Goal: Information Seeking & Learning: Find specific page/section

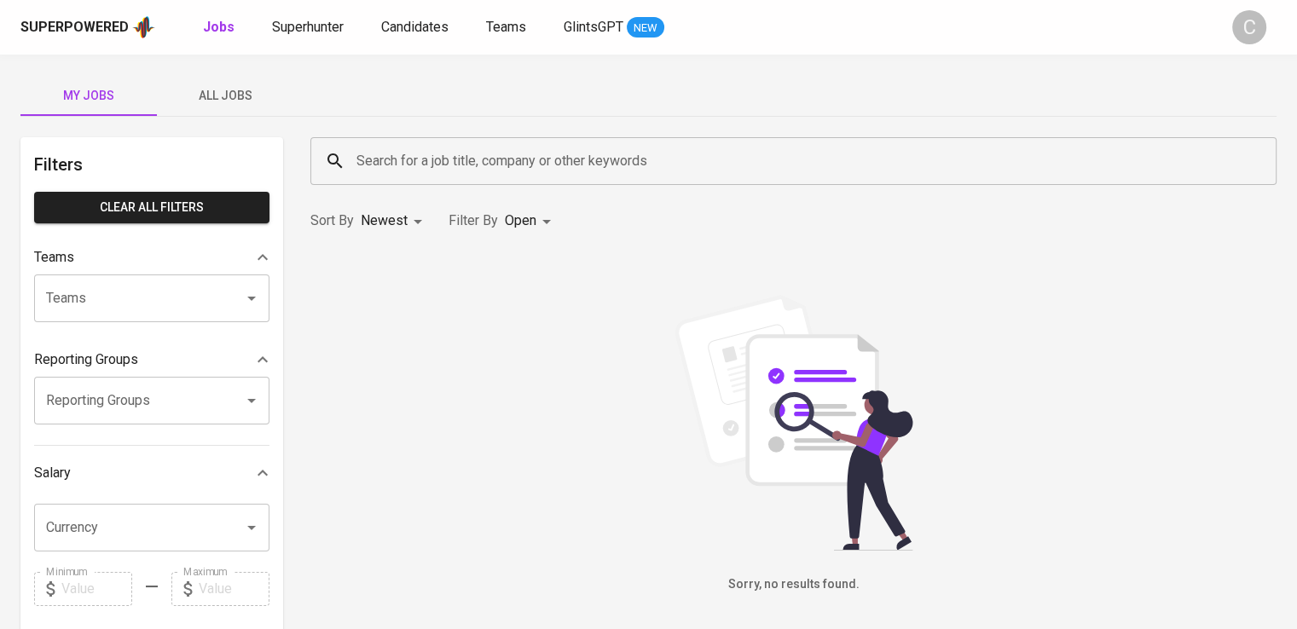
click at [302, 26] on span "Superhunter" at bounding box center [308, 27] width 72 height 16
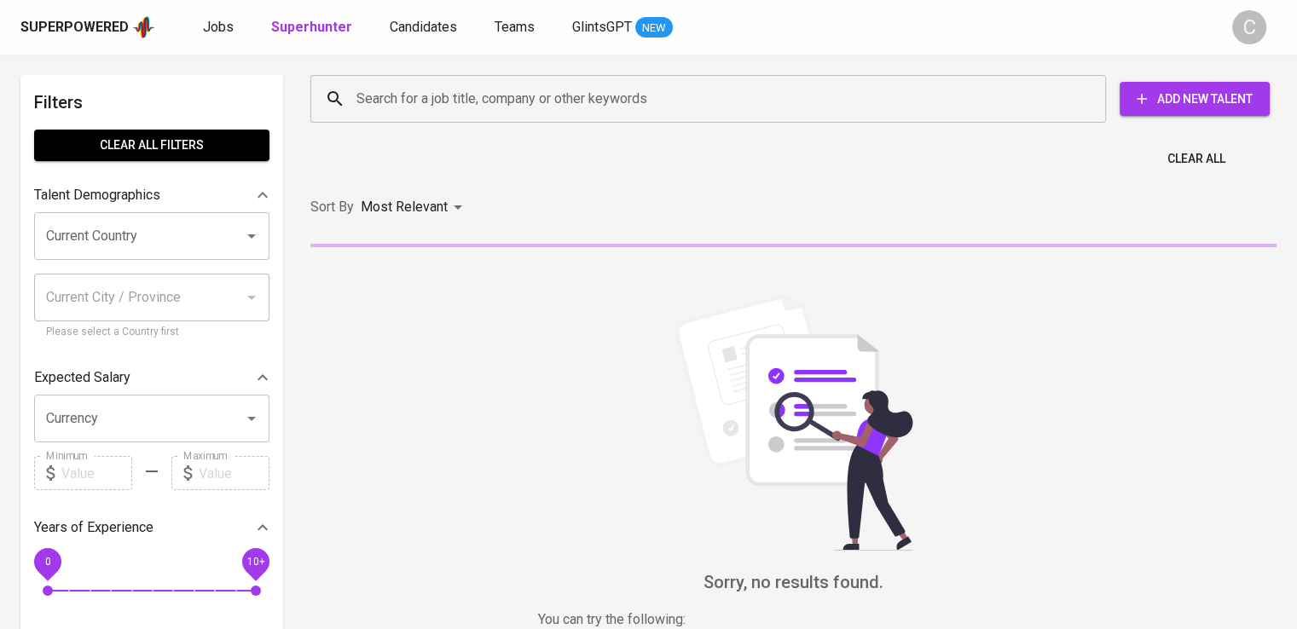
click at [560, 113] on input "Search for a job title, company or other keywords" at bounding box center [712, 99] width 721 height 32
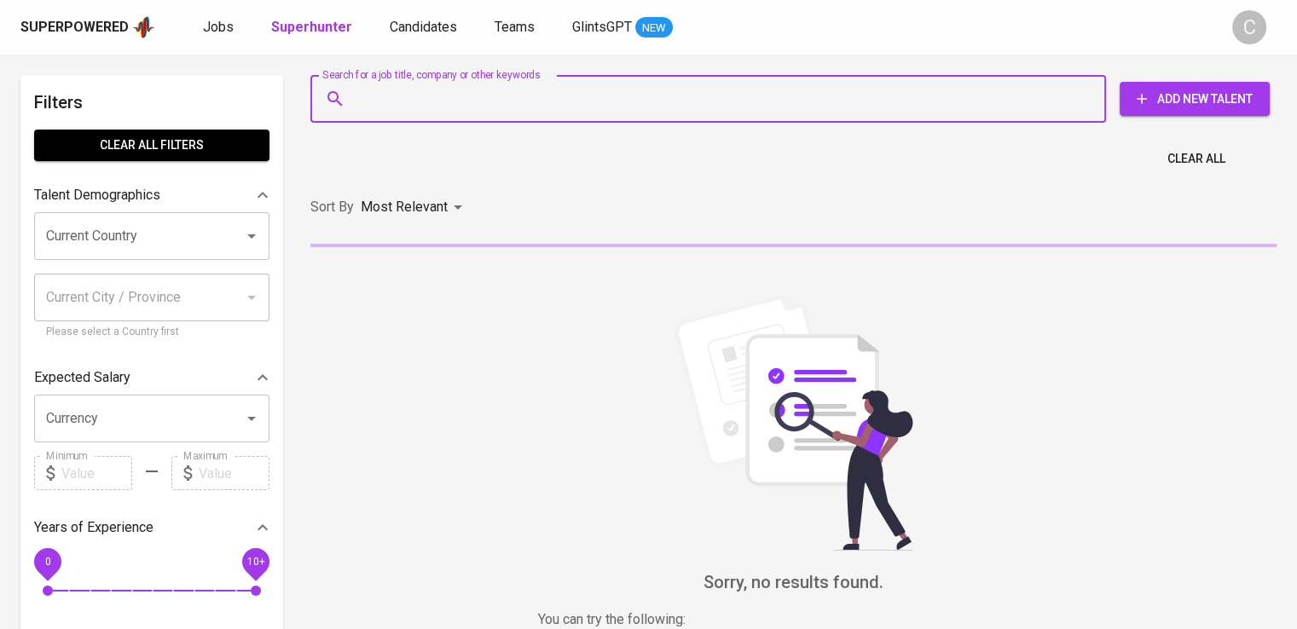
click at [560, 113] on input "Search for a job title, company or other keywords" at bounding box center [712, 99] width 721 height 32
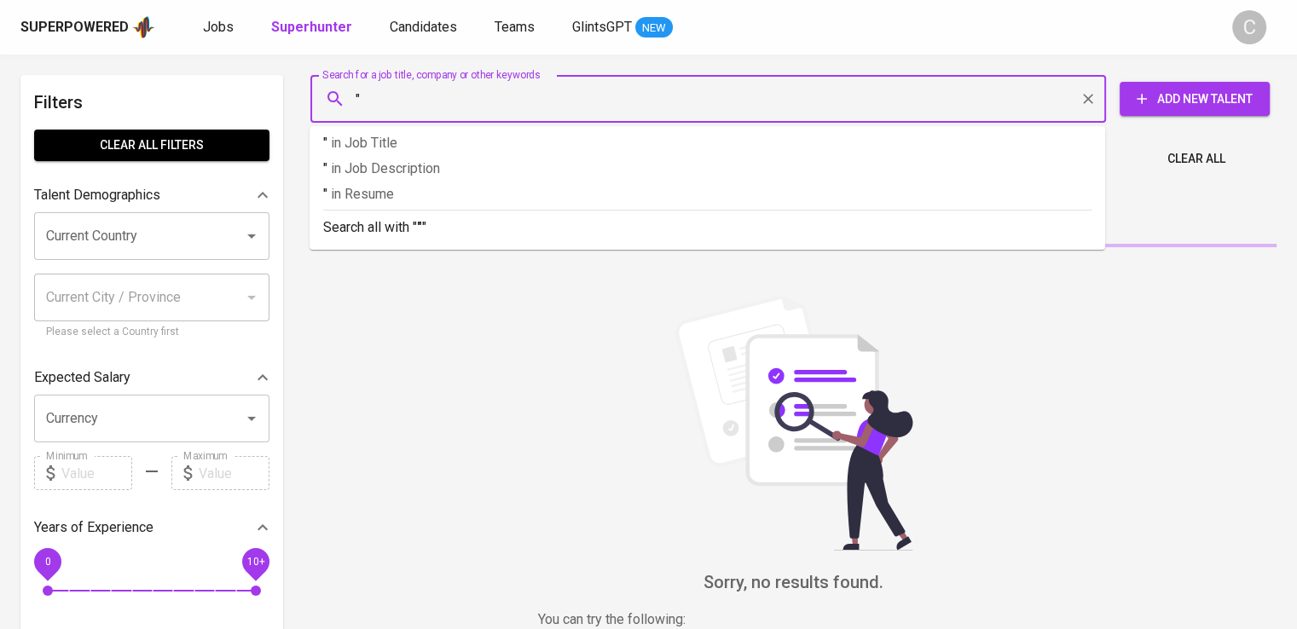
paste input "linde indonesia"
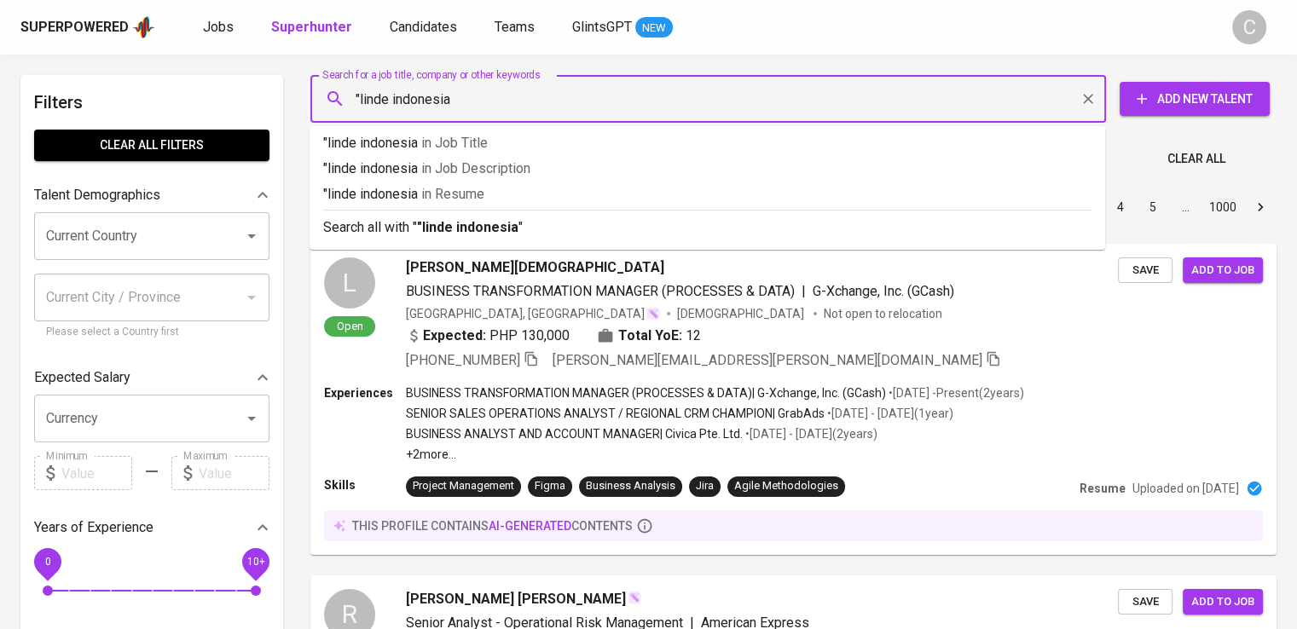
type input ""linde indonesia""
click at [546, 200] on p ""linde indonesia" in [GEOGRAPHIC_DATA]" at bounding box center [707, 194] width 768 height 20
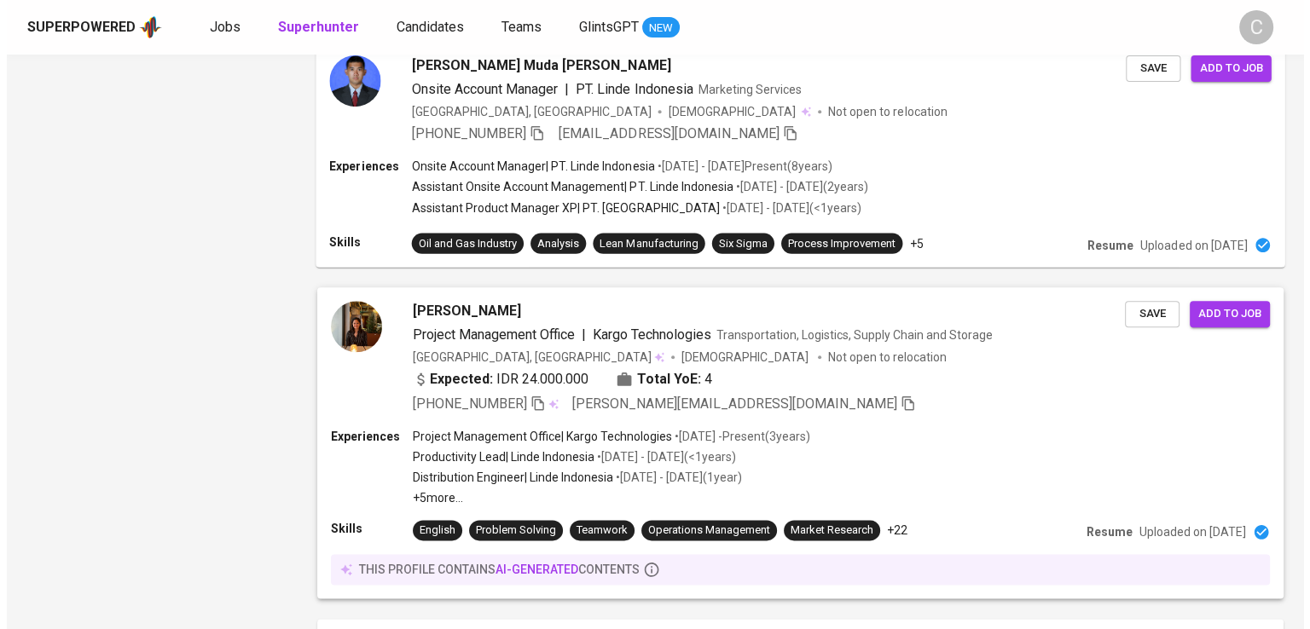
scroll to position [1632, 0]
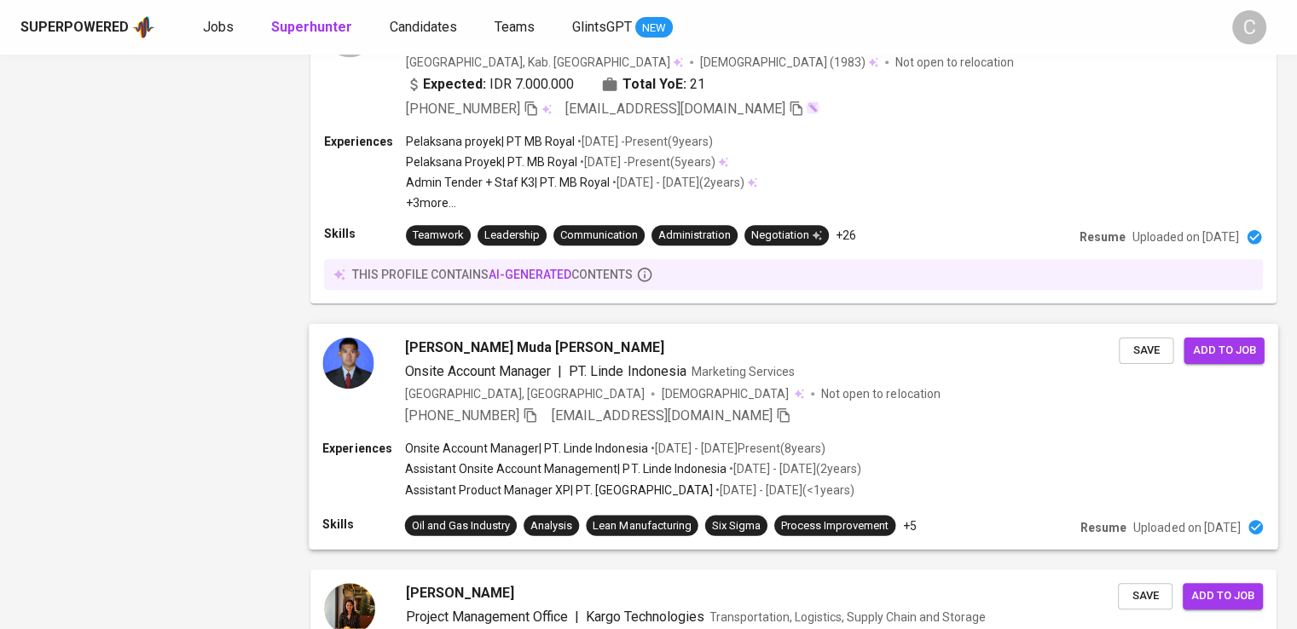
click at [568, 362] on div "Onsite Account Manager | PT. Linde Indonesia" at bounding box center [545, 372] width 281 height 20
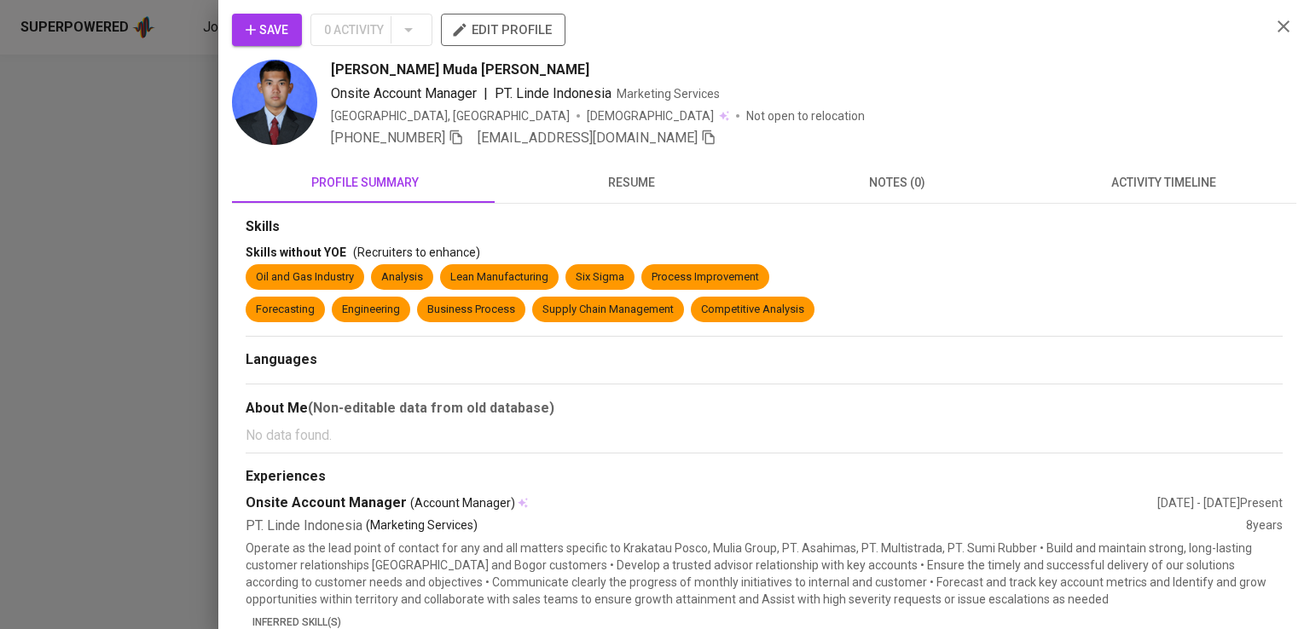
click at [944, 71] on div "[PERSON_NAME] Muda [PERSON_NAME]" at bounding box center [794, 70] width 926 height 20
click at [461, 137] on icon "button" at bounding box center [456, 137] width 15 height 15
click at [464, 142] on icon "button" at bounding box center [456, 137] width 15 height 15
